Goal: Obtain resource: Download file/media

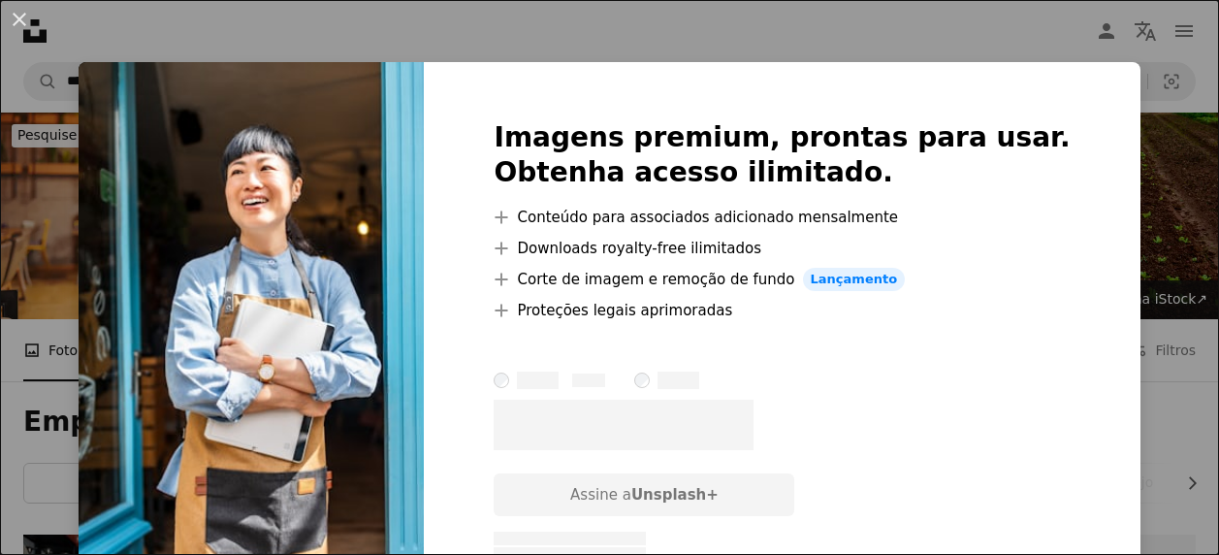
scroll to position [2521, 0]
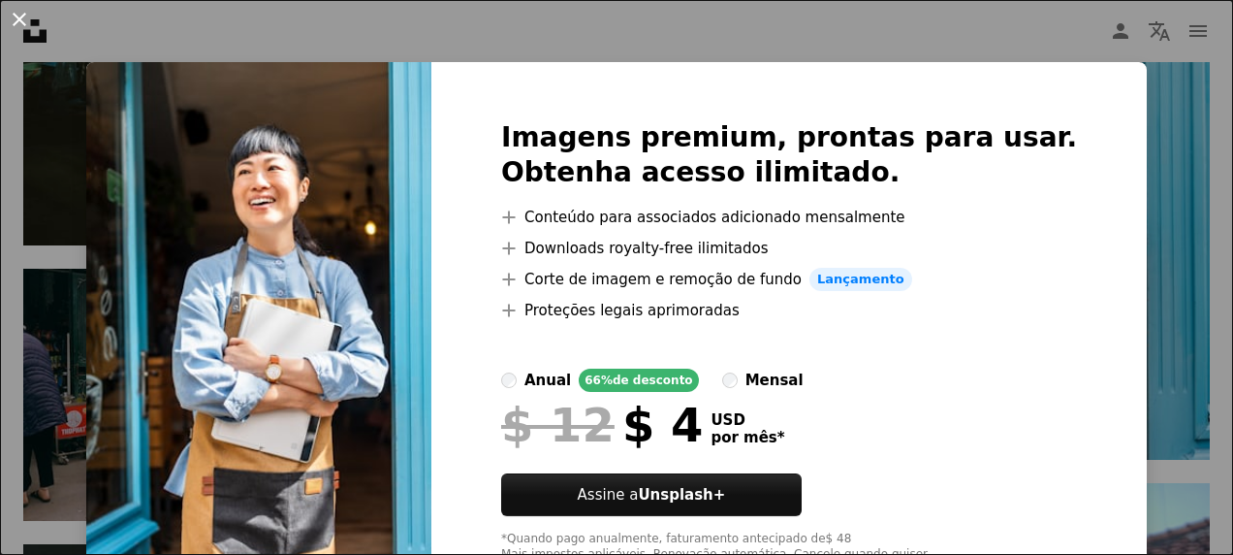
click at [8, 14] on button "An X shape" at bounding box center [19, 19] width 23 height 23
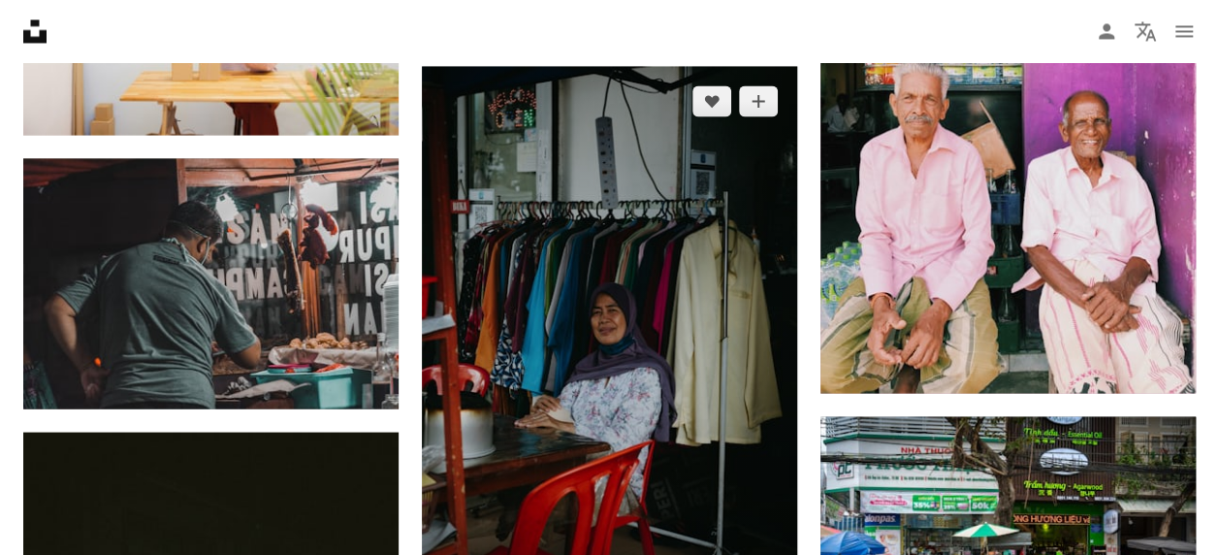
scroll to position [1939, 0]
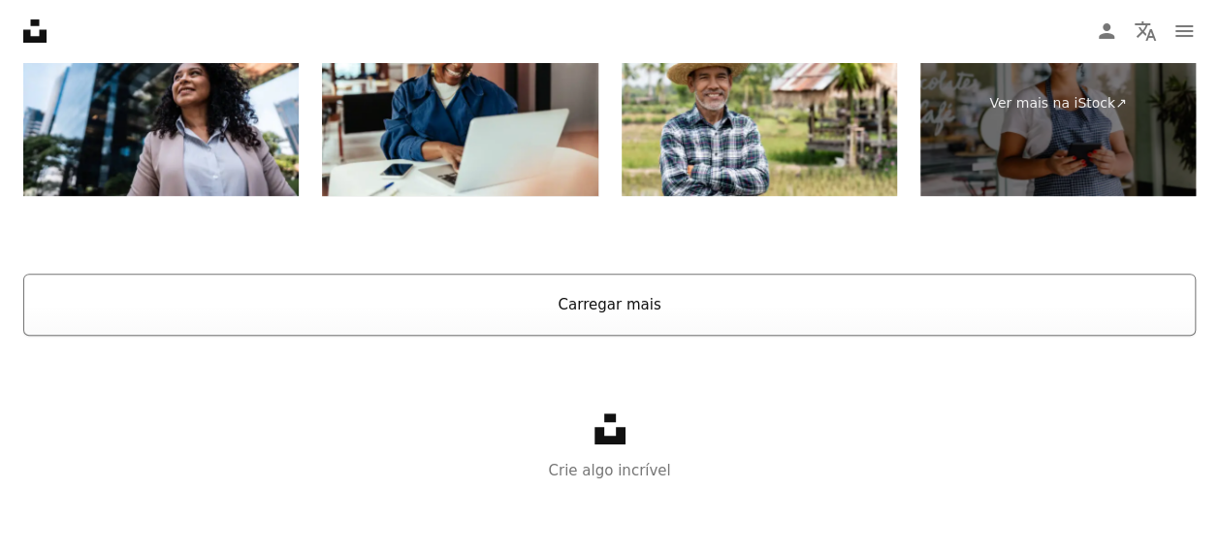
click at [589, 303] on button "Carregar mais" at bounding box center [609, 304] width 1172 height 62
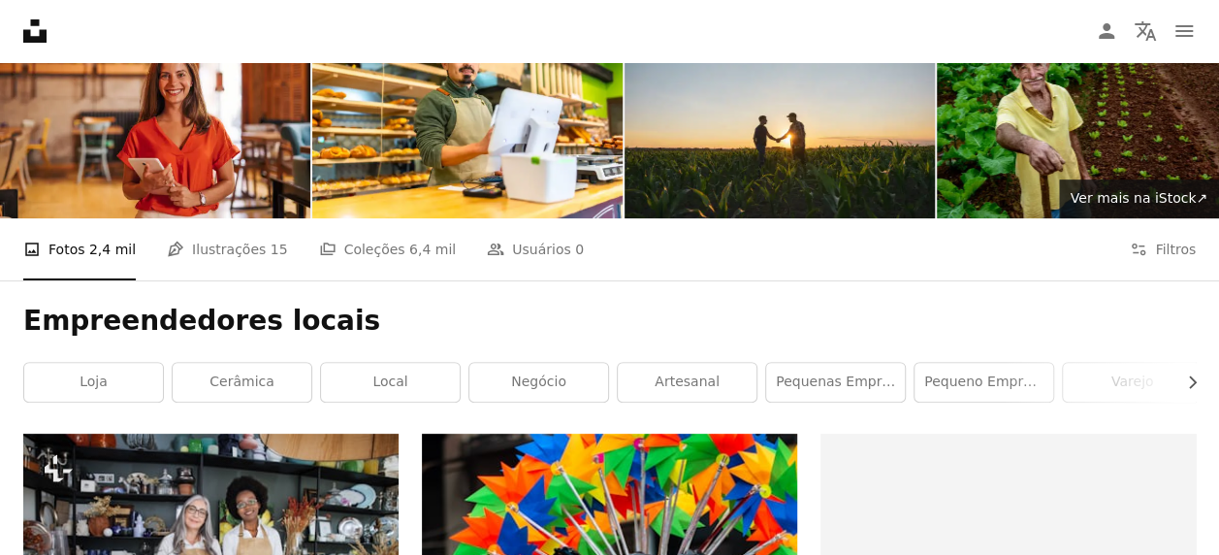
scroll to position [74, 0]
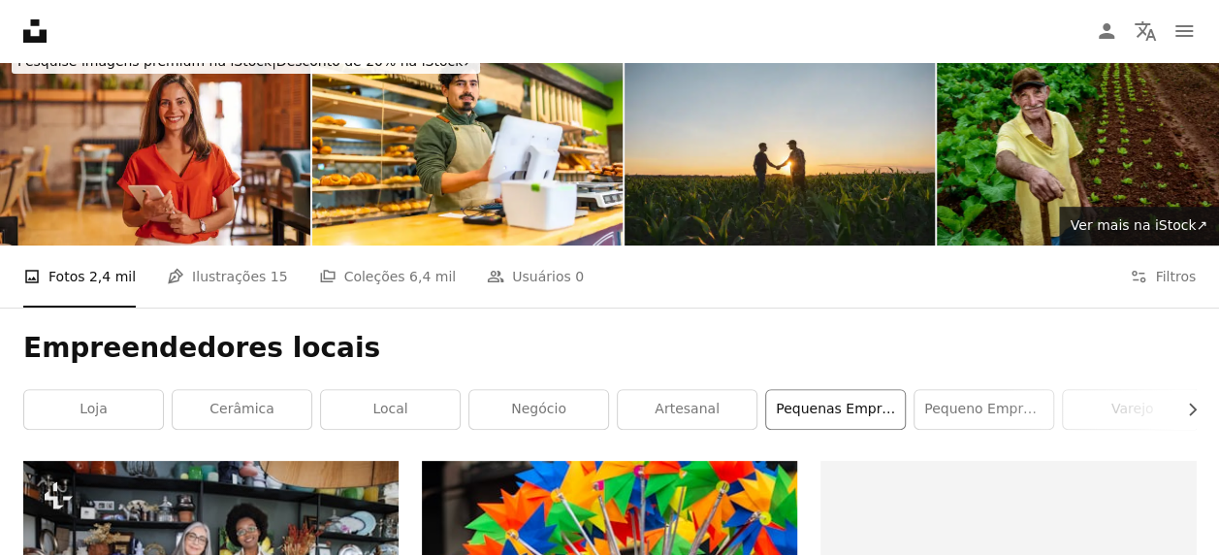
click at [789, 405] on link "pequenas empresa" at bounding box center [835, 409] width 139 height 39
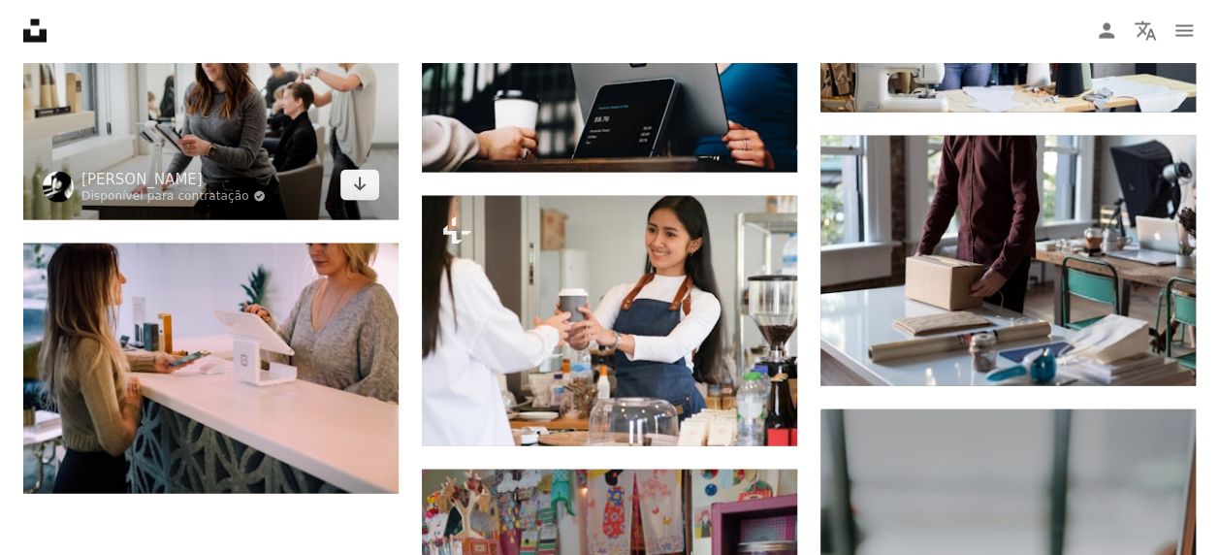
scroll to position [2036, 0]
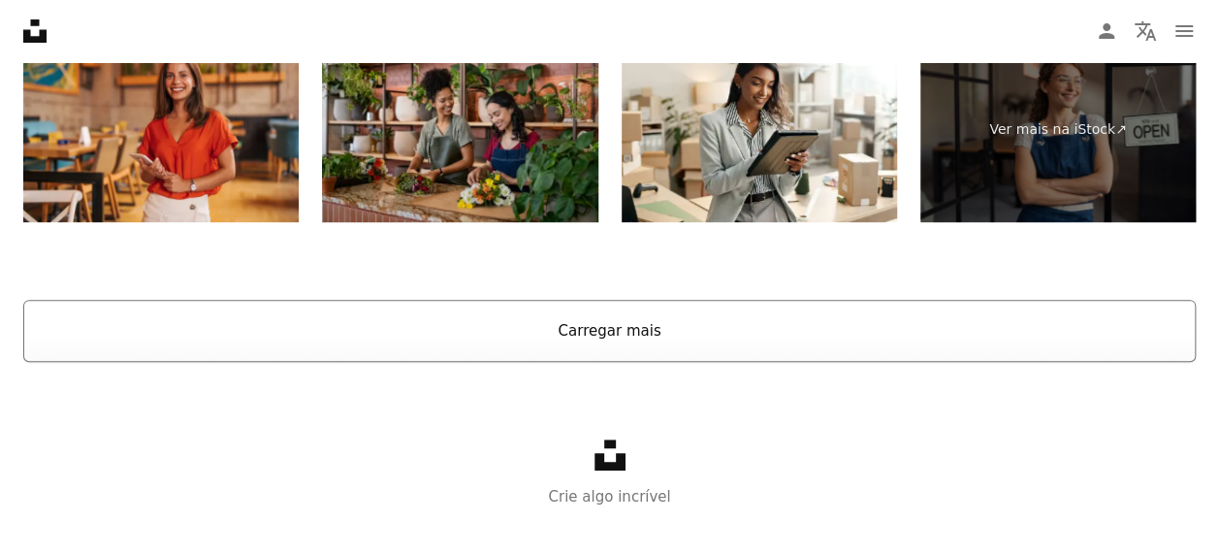
click at [529, 329] on button "Carregar mais" at bounding box center [609, 331] width 1172 height 62
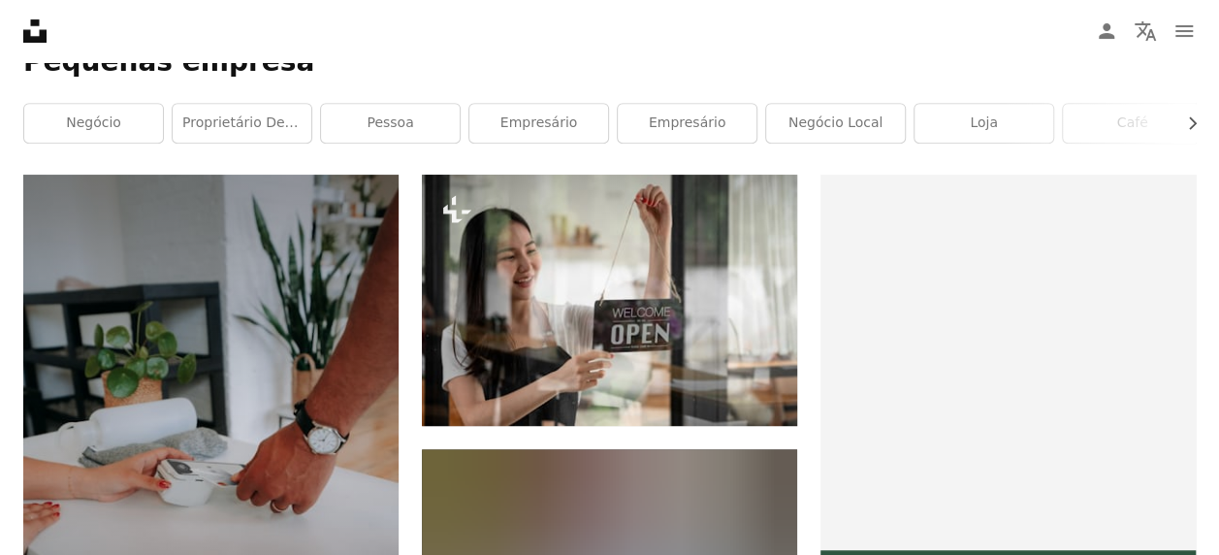
scroll to position [0, 0]
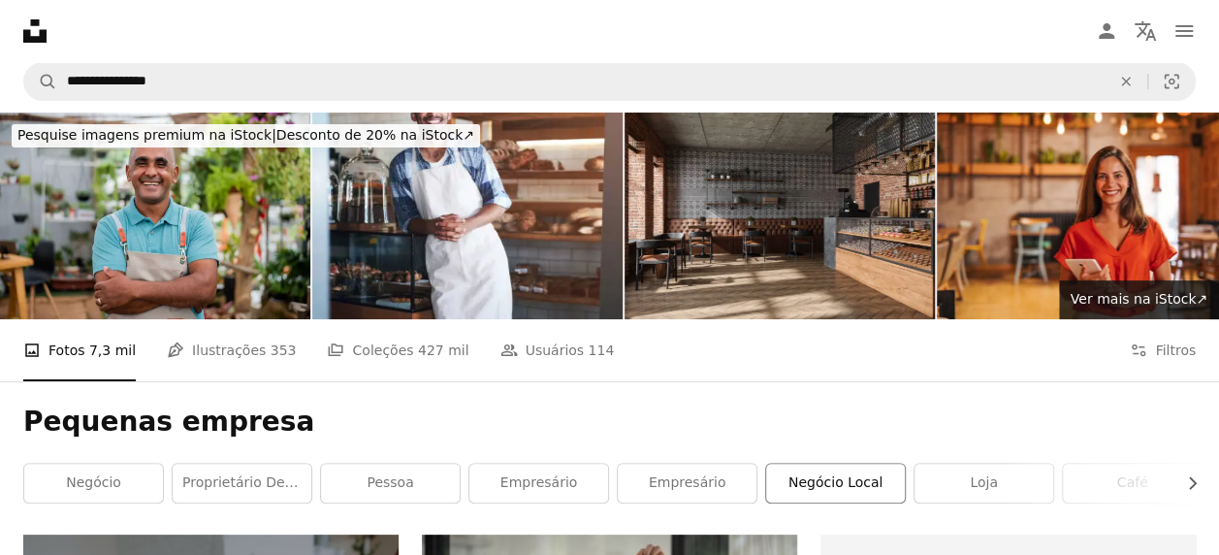
click at [861, 488] on link "Negócio local" at bounding box center [835, 482] width 139 height 39
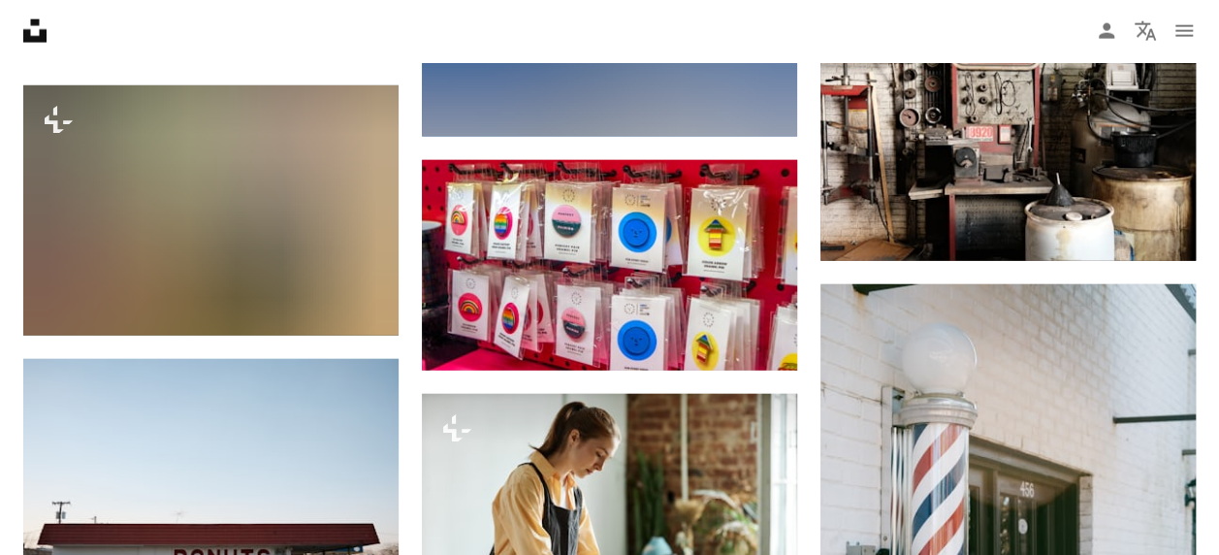
scroll to position [6107, 0]
